Goal: Task Accomplishment & Management: Manage account settings

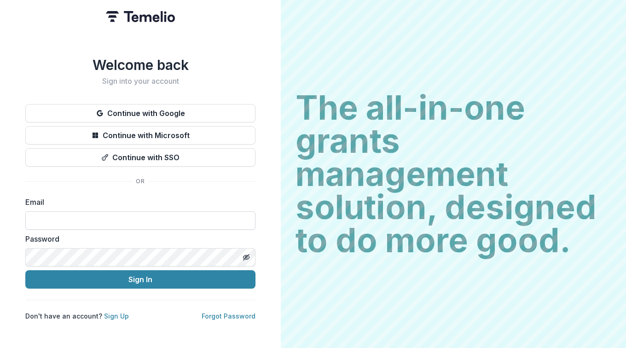
click at [58, 217] on input at bounding box center [140, 220] width 230 height 18
type input "**********"
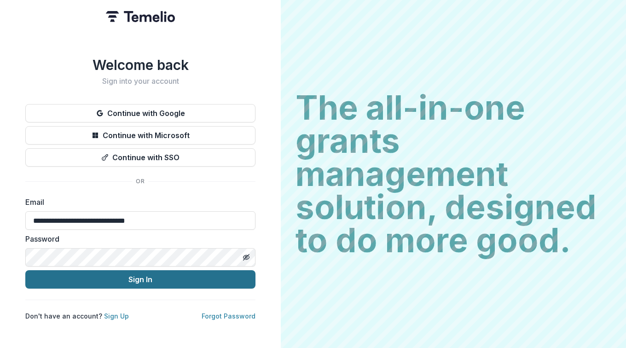
click at [137, 279] on button "Sign In" at bounding box center [140, 279] width 230 height 18
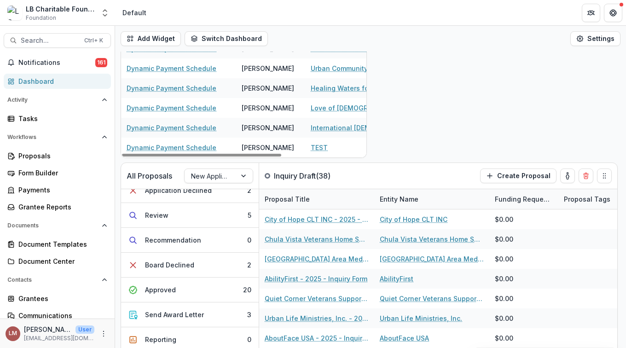
scroll to position [102, 0]
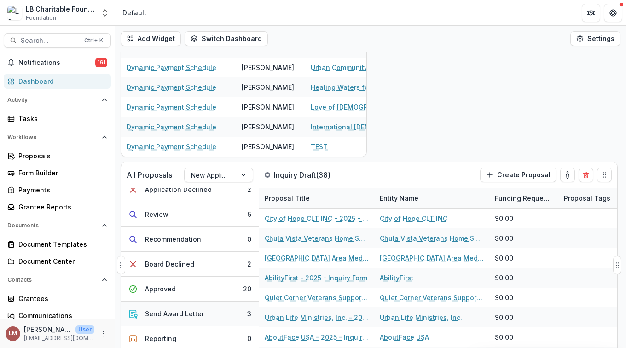
click at [216, 311] on button "Send Award Letter 3" at bounding box center [190, 313] width 138 height 25
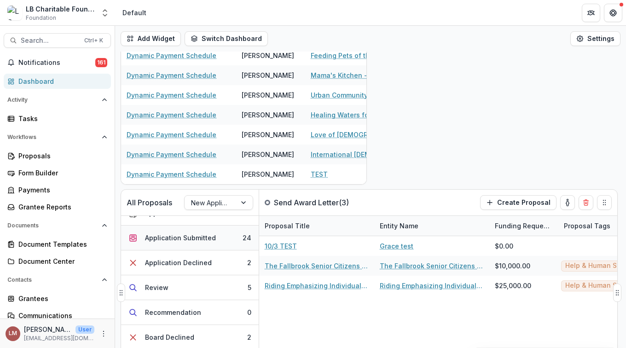
scroll to position [91, 0]
click at [243, 202] on div at bounding box center [244, 202] width 17 height 14
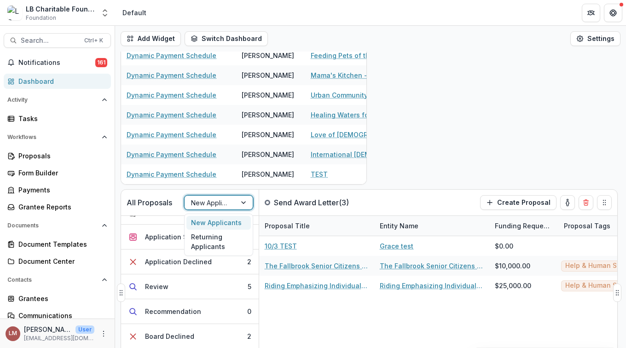
click at [243, 201] on div at bounding box center [244, 202] width 17 height 14
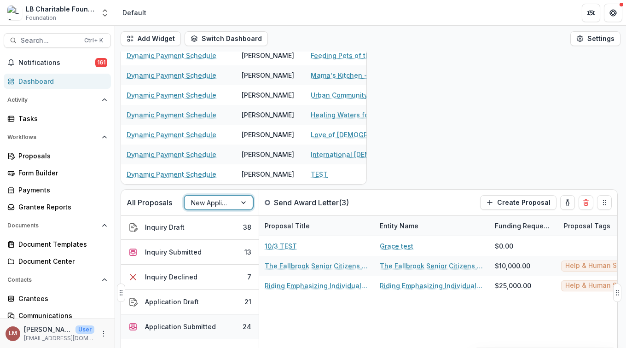
scroll to position [0, 0]
click at [39, 154] on div "Proposals" at bounding box center [60, 156] width 85 height 10
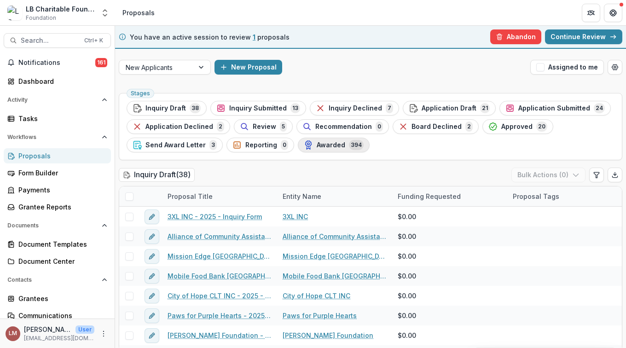
click at [328, 141] on span "Awarded" at bounding box center [330, 145] width 29 height 8
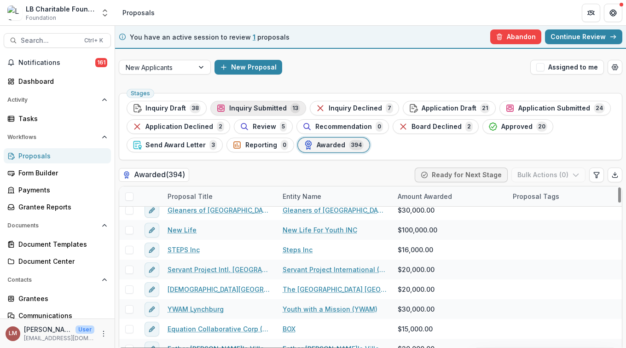
scroll to position [90, 0]
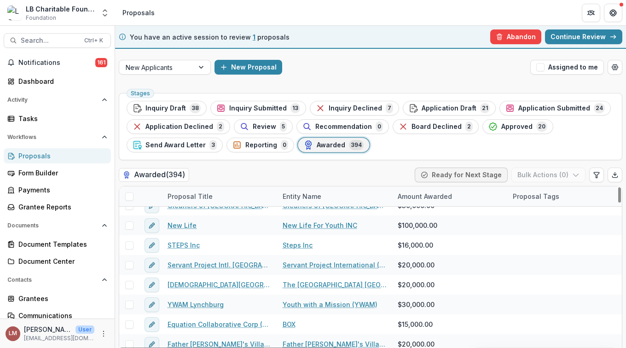
click at [222, 195] on div "Proposal Title" at bounding box center [219, 196] width 115 height 20
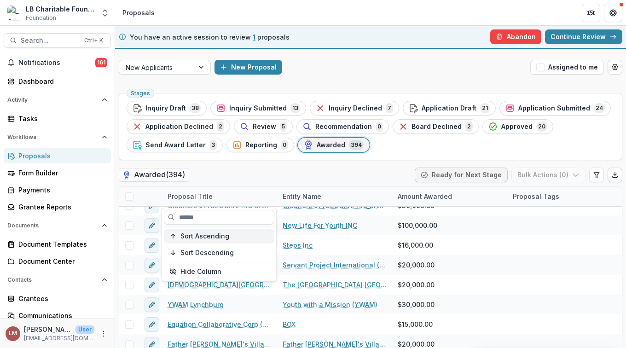
click at [218, 237] on span "Sort Ascending" at bounding box center [204, 236] width 49 height 8
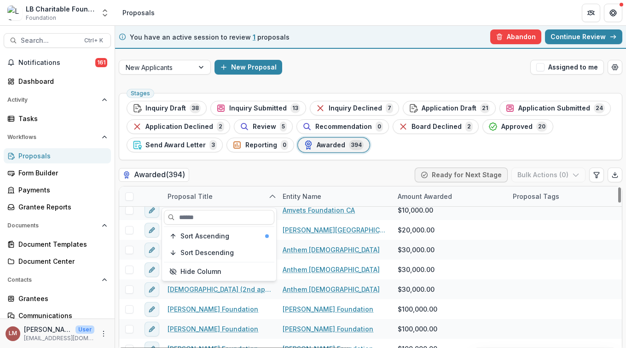
scroll to position [414, 0]
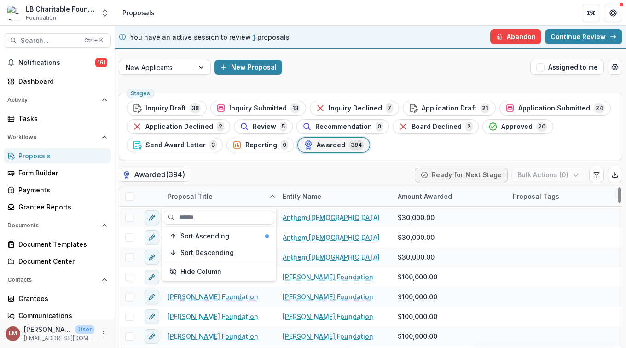
click at [270, 196] on icon "sorted ascending" at bounding box center [272, 196] width 7 height 7
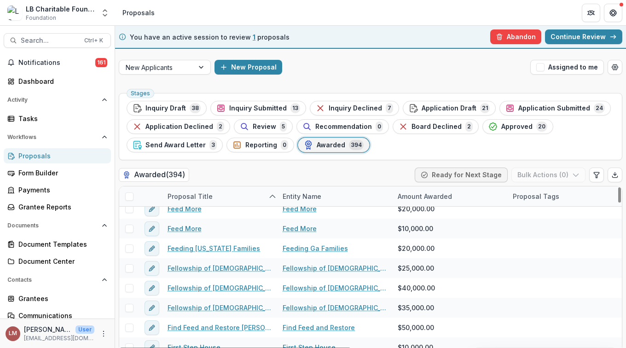
scroll to position [2028, 0]
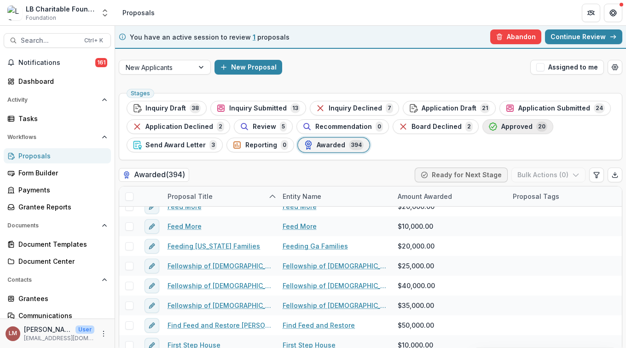
click at [508, 124] on span "Approved" at bounding box center [516, 127] width 31 height 8
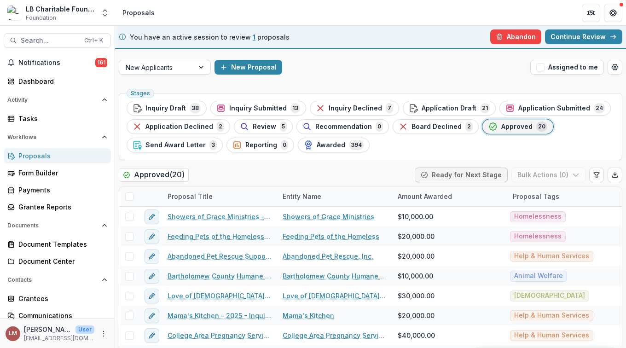
click at [501, 123] on span "Approved" at bounding box center [516, 127] width 31 height 8
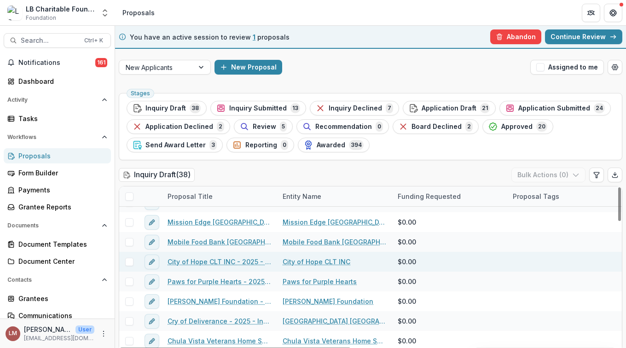
scroll to position [44, 0]
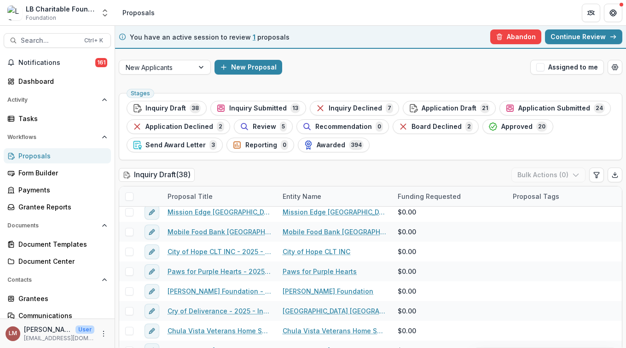
click at [513, 127] on span "Approved" at bounding box center [516, 127] width 31 height 8
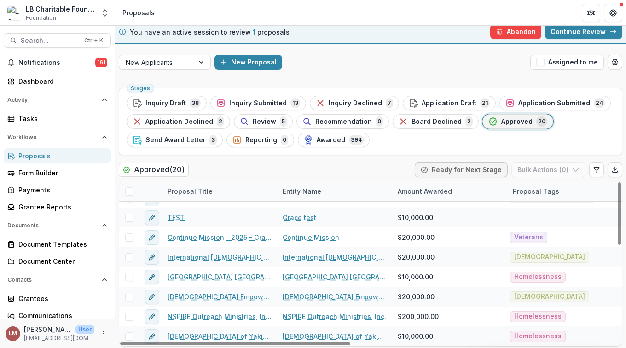
scroll to position [7, 0]
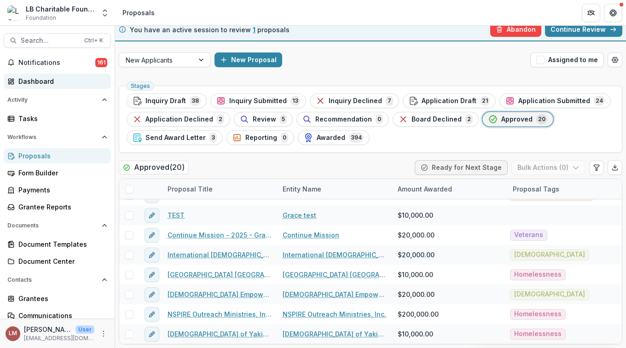
click at [33, 79] on div "Dashboard" at bounding box center [60, 81] width 85 height 10
